Goal: Information Seeking & Learning: Check status

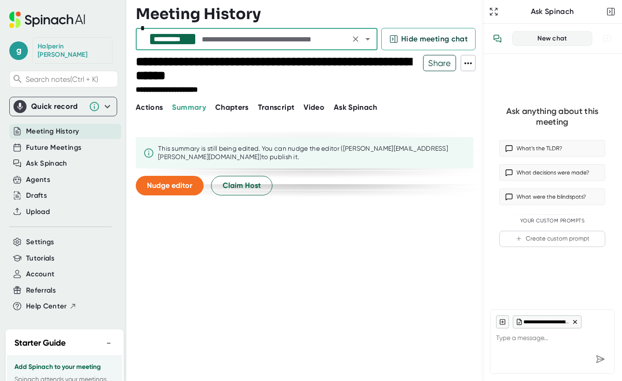
click at [157, 108] on span "Actions" at bounding box center [149, 107] width 27 height 9
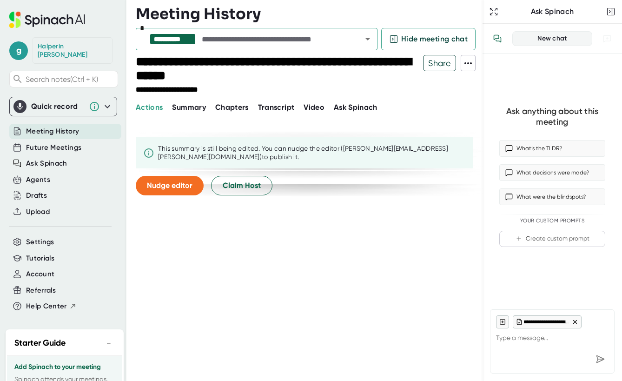
click at [184, 108] on span "Summary" at bounding box center [188, 107] width 33 height 9
click at [237, 149] on div "This summary is still being edited. You can nudge the editor ([PERSON_NAME][EMA…" at bounding box center [312, 153] width 308 height 16
click at [243, 112] on button "Chapters" at bounding box center [231, 107] width 33 height 11
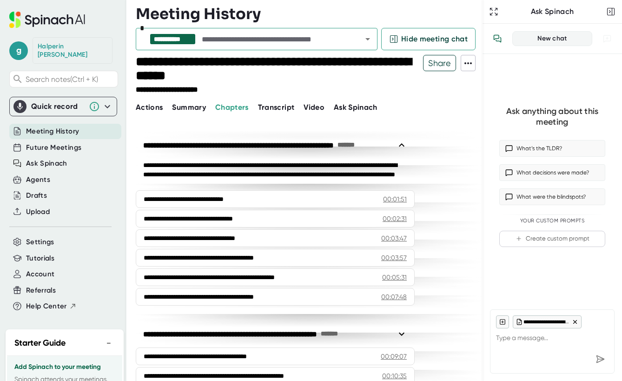
click at [280, 110] on span "Transcript" at bounding box center [276, 107] width 37 height 9
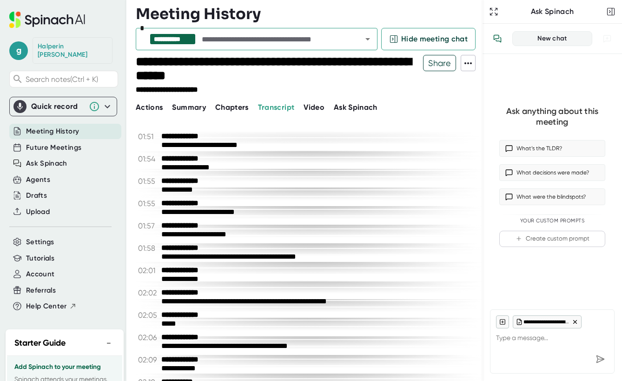
click at [183, 105] on span "Summary" at bounding box center [188, 107] width 33 height 9
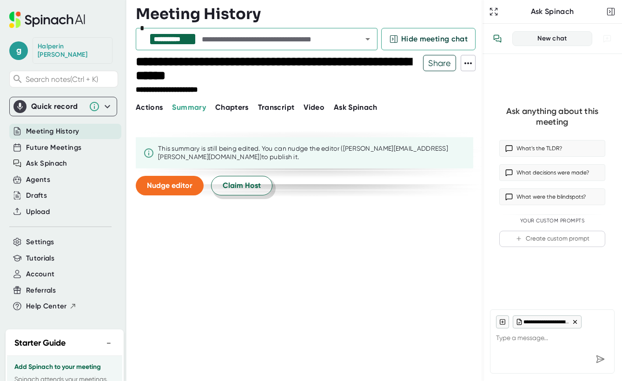
click at [238, 183] on span "Claim Host" at bounding box center [242, 185] width 38 height 11
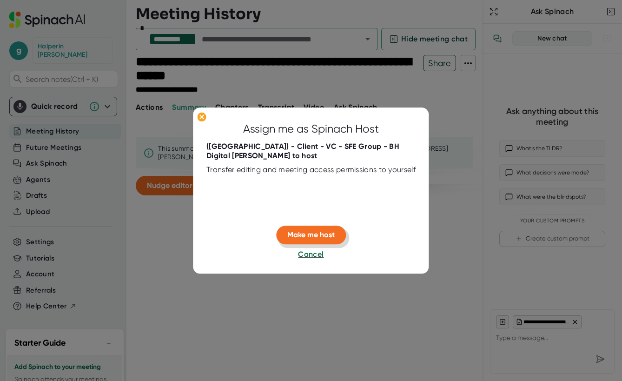
click at [322, 234] on span "Make me host" at bounding box center [310, 235] width 47 height 9
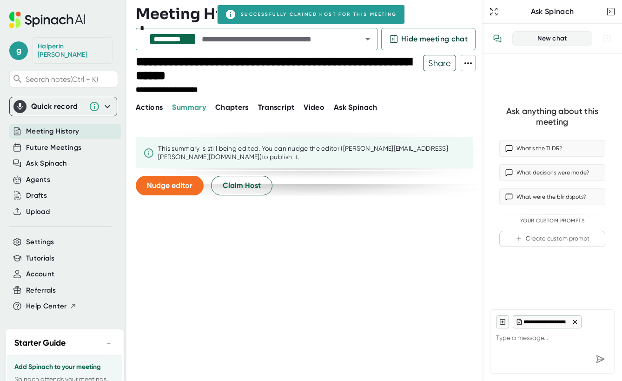
click at [228, 105] on span "Chapters" at bounding box center [231, 107] width 33 height 9
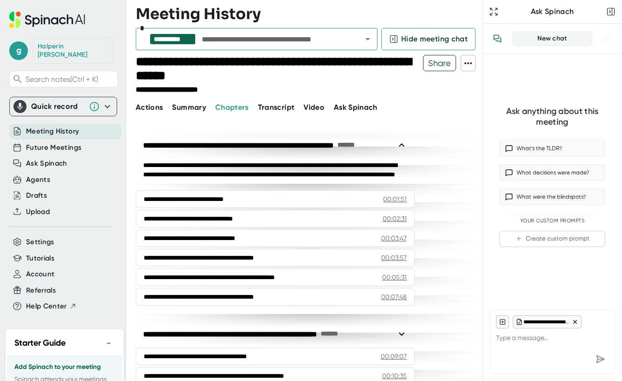
click at [202, 110] on span "Summary" at bounding box center [188, 107] width 33 height 9
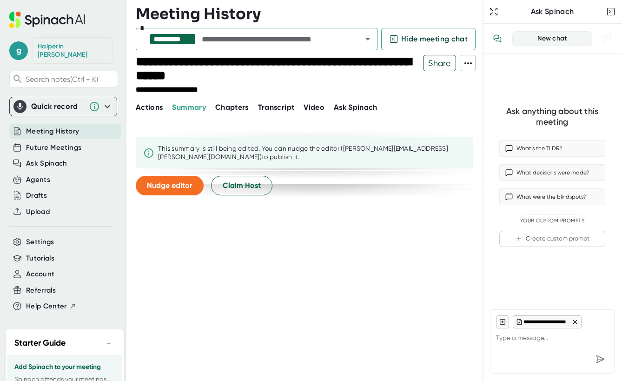
click at [200, 109] on span "Summary" at bounding box center [188, 107] width 33 height 9
click at [149, 103] on span "Actions" at bounding box center [149, 107] width 27 height 9
click at [153, 106] on span "Actions" at bounding box center [149, 107] width 27 height 9
click at [185, 104] on span "Summary" at bounding box center [188, 107] width 33 height 9
drag, startPoint x: 192, startPoint y: 112, endPoint x: 206, endPoint y: 112, distance: 14.4
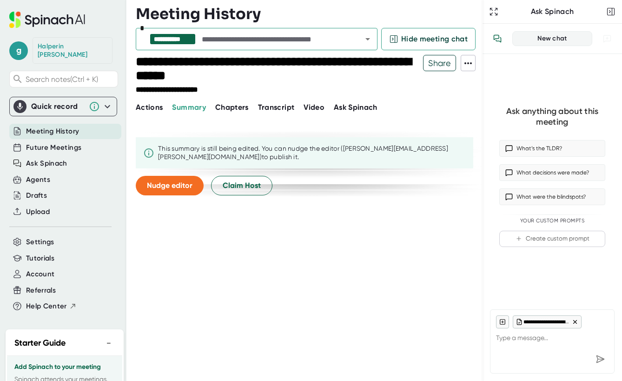
click at [198, 112] on button "Summary" at bounding box center [188, 107] width 33 height 11
click at [242, 107] on span "Chapters" at bounding box center [231, 107] width 33 height 9
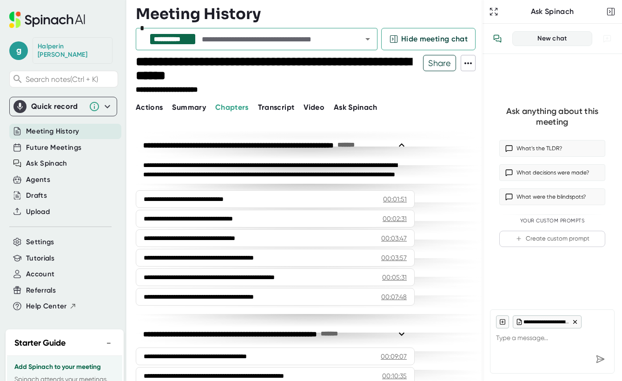
click at [265, 106] on span "Transcript" at bounding box center [276, 107] width 37 height 9
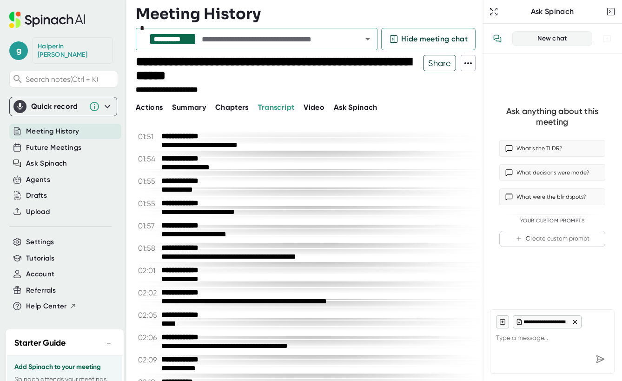
click at [300, 107] on div "Transcript" at bounding box center [281, 107] width 46 height 11
click at [345, 104] on span "Ask Spinach" at bounding box center [356, 107] width 44 height 9
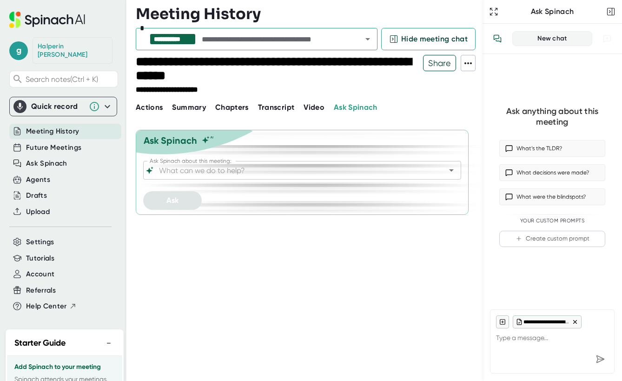
click at [265, 110] on span "Transcript" at bounding box center [276, 107] width 37 height 9
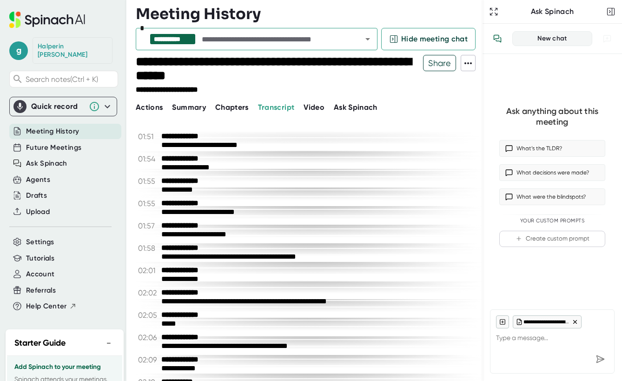
click at [244, 111] on span "Chapters" at bounding box center [231, 107] width 33 height 9
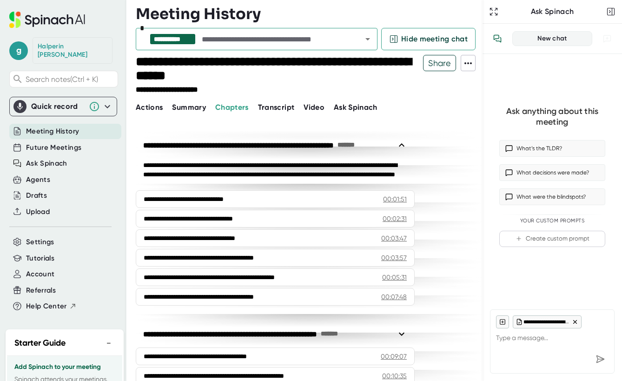
drag, startPoint x: 184, startPoint y: 100, endPoint x: 183, endPoint y: 111, distance: 10.7
click at [183, 111] on div "**********" at bounding box center [309, 84] width 347 height 58
click at [183, 111] on span "Summary" at bounding box center [188, 107] width 33 height 9
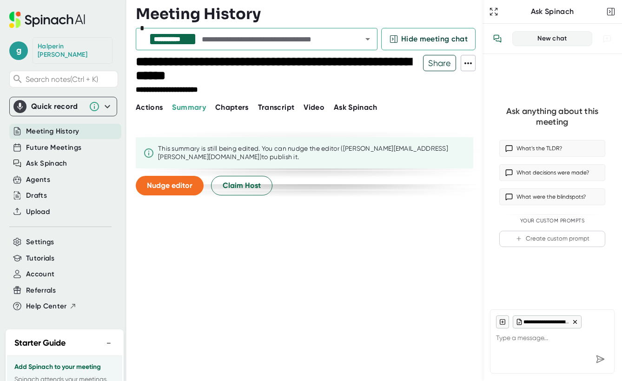
click at [152, 105] on span "Actions" at bounding box center [149, 107] width 27 height 9
click at [198, 102] on button "Summary" at bounding box center [188, 107] width 33 height 11
click at [209, 147] on div "This summary is still being edited. You can nudge the editor ([PERSON_NAME][EMA…" at bounding box center [312, 153] width 308 height 16
click at [149, 152] on icon at bounding box center [148, 152] width 11 height 11
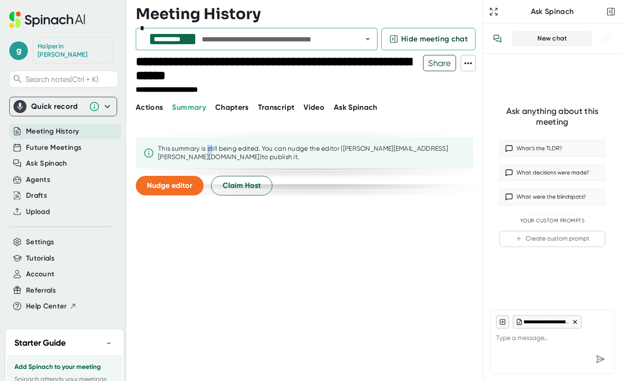
drag, startPoint x: 149, startPoint y: 152, endPoint x: 183, endPoint y: 156, distance: 33.7
click at [150, 152] on icon at bounding box center [148, 152] width 11 height 11
click at [287, 154] on div "This summary is still being edited. You can nudge the editor ([PERSON_NAME][EMA…" at bounding box center [312, 153] width 308 height 16
click at [60, 126] on span "Meeting History" at bounding box center [52, 131] width 53 height 11
